Goal: Complete application form

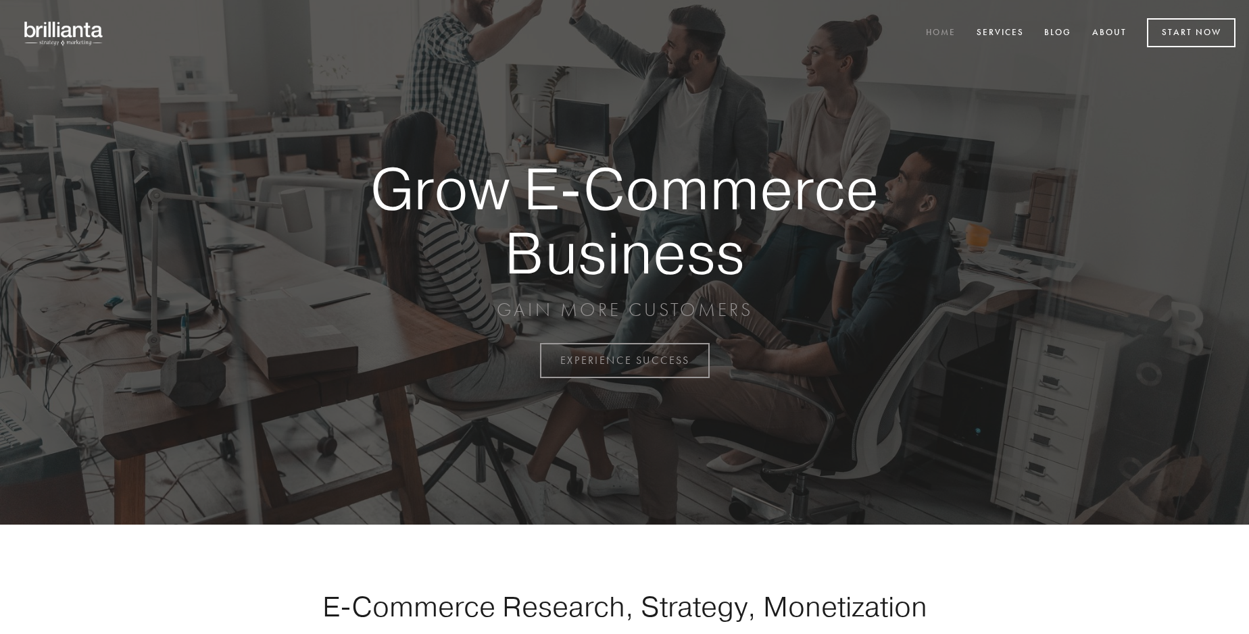
scroll to position [3542, 0]
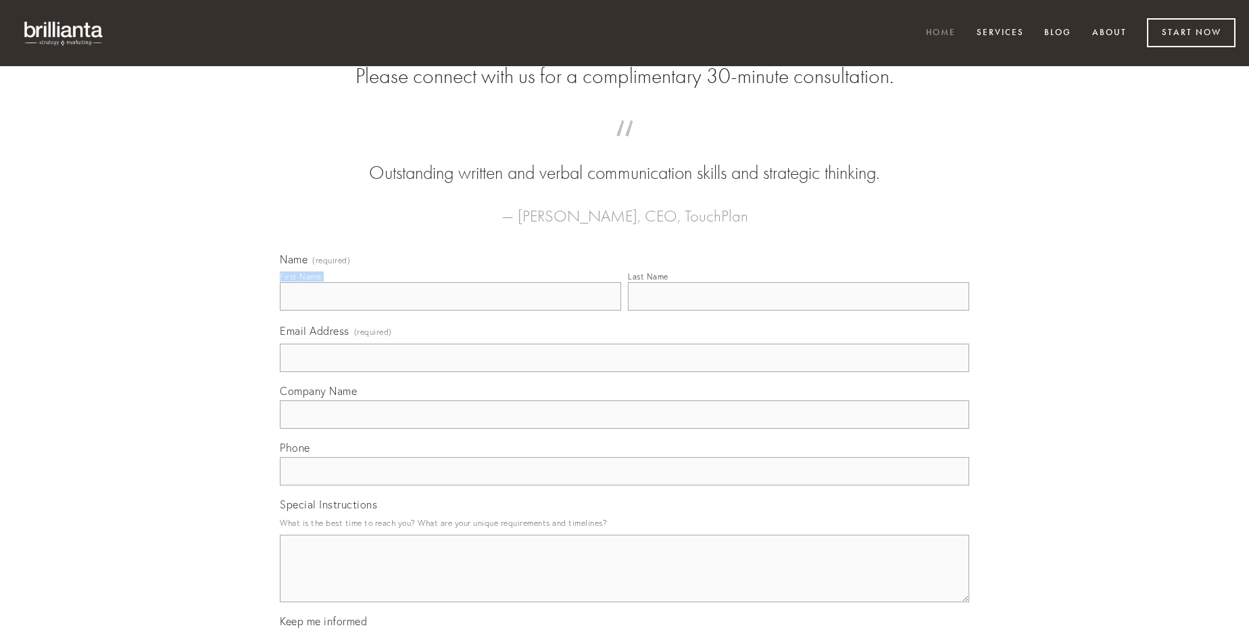
type input "[PERSON_NAME]"
click at [798, 311] on input "Last Name" at bounding box center [798, 296] width 341 height 28
type input "[PERSON_NAME]"
click at [624, 372] on input "Email Address (required)" at bounding box center [624, 358] width 689 height 28
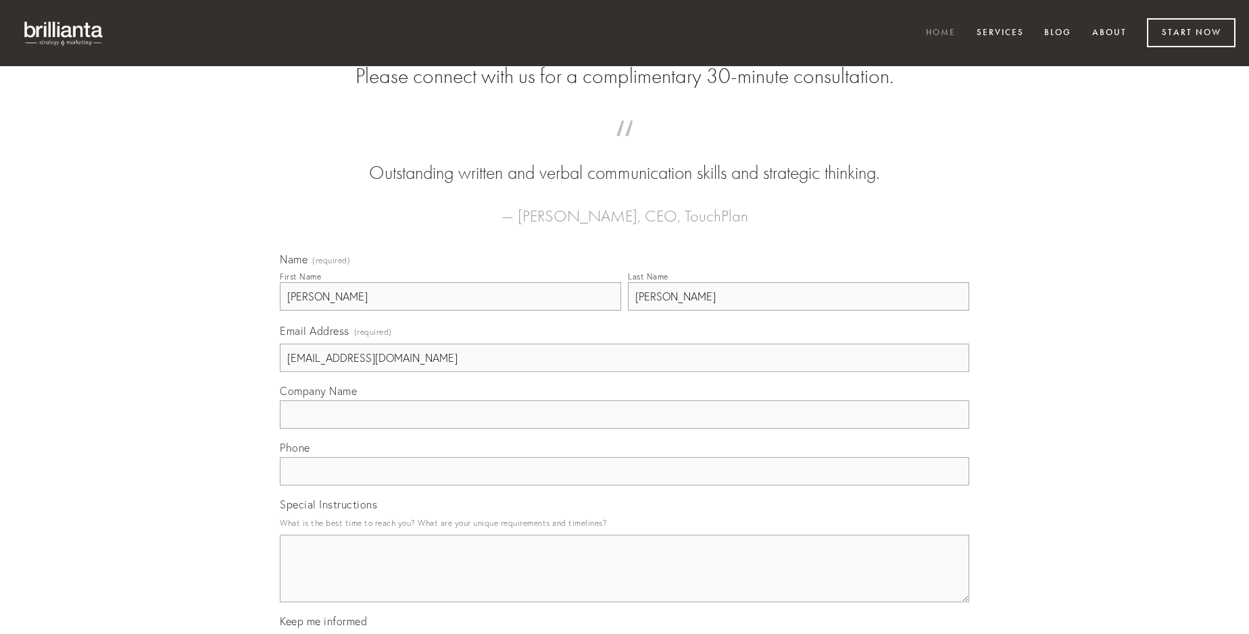
type input "[EMAIL_ADDRESS][DOMAIN_NAME]"
click at [624, 429] on input "Company Name" at bounding box center [624, 415] width 689 height 28
type input "tristis"
click at [624, 486] on input "text" at bounding box center [624, 471] width 689 height 28
click at [624, 581] on textarea "Special Instructions" at bounding box center [624, 569] width 689 height 68
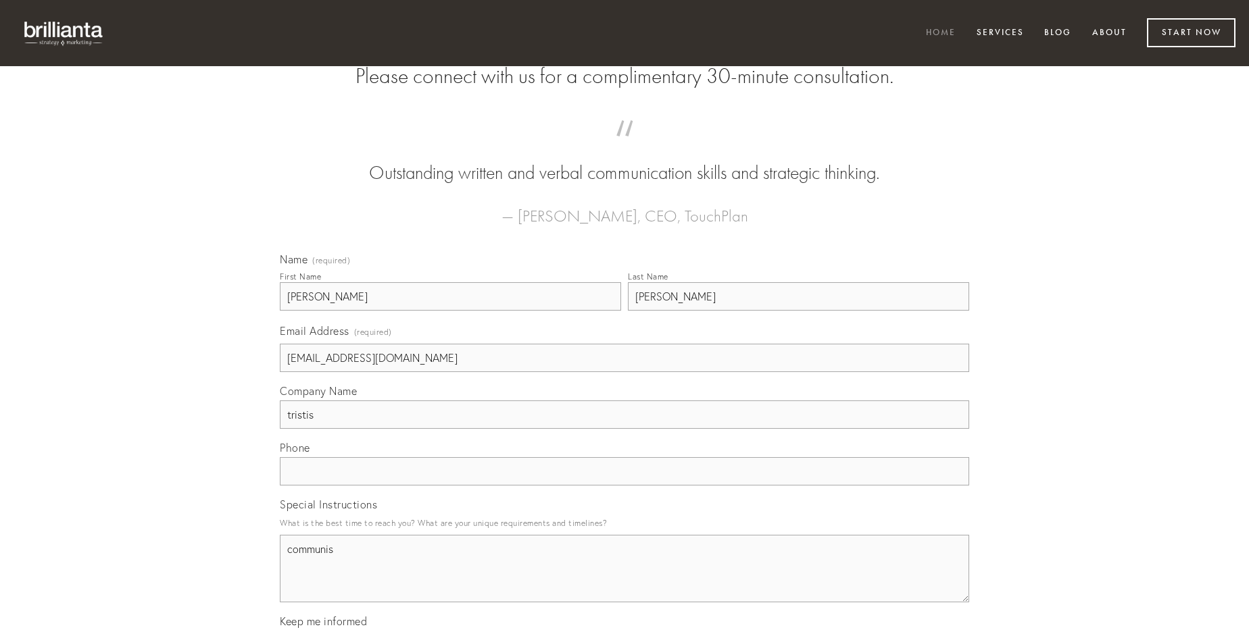
type textarea "communis"
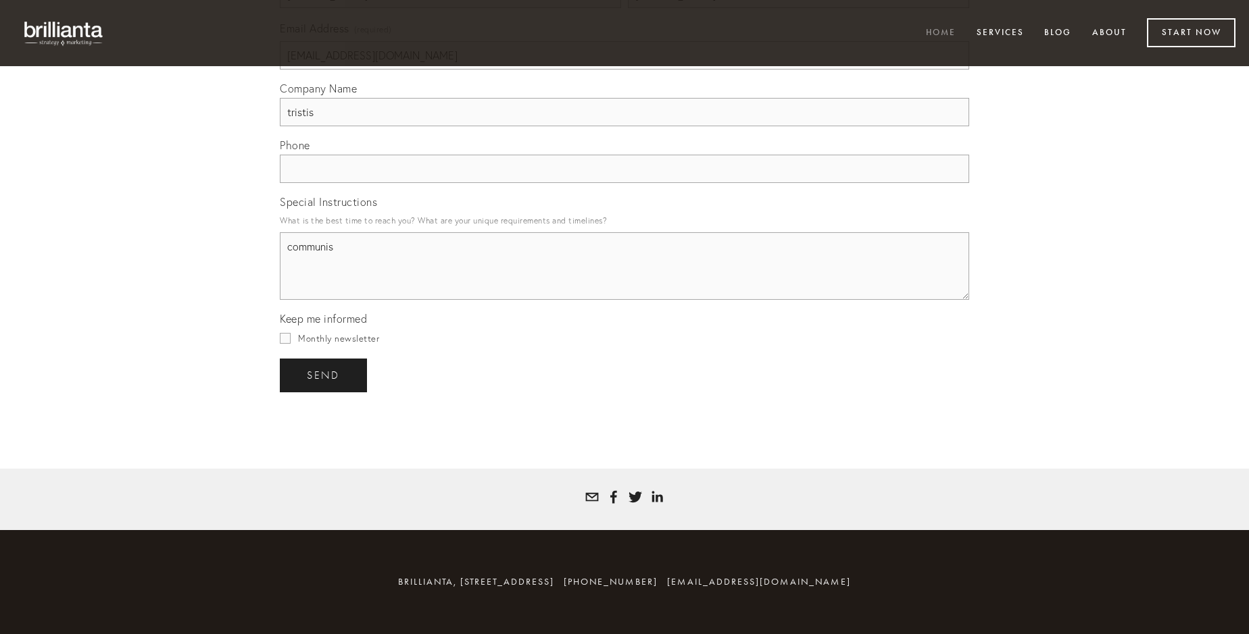
click at [324, 375] on span "send" at bounding box center [323, 376] width 33 height 12
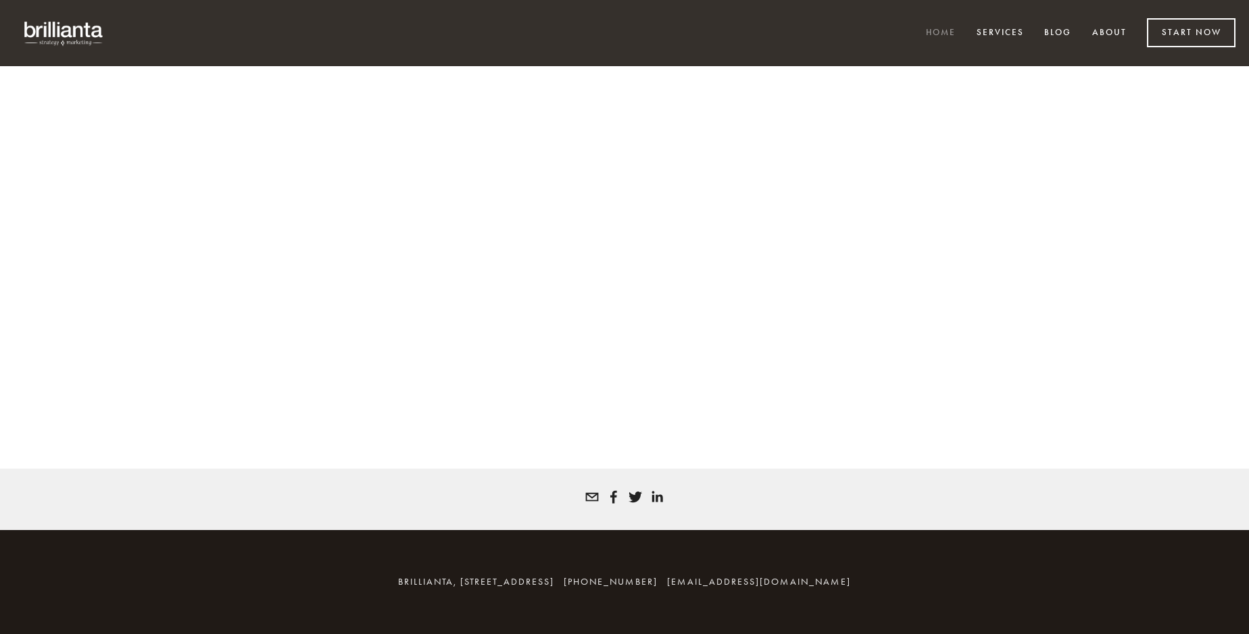
scroll to position [3524, 0]
